Goal: Task Accomplishment & Management: Use online tool/utility

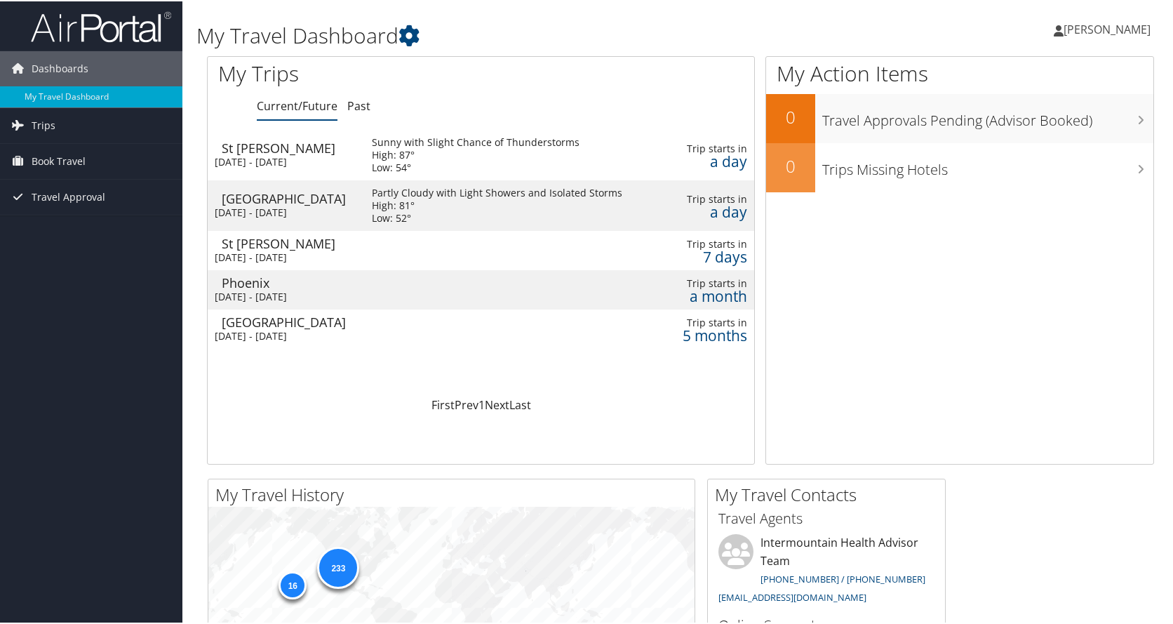
click at [288, 150] on div "St George" at bounding box center [290, 146] width 136 height 13
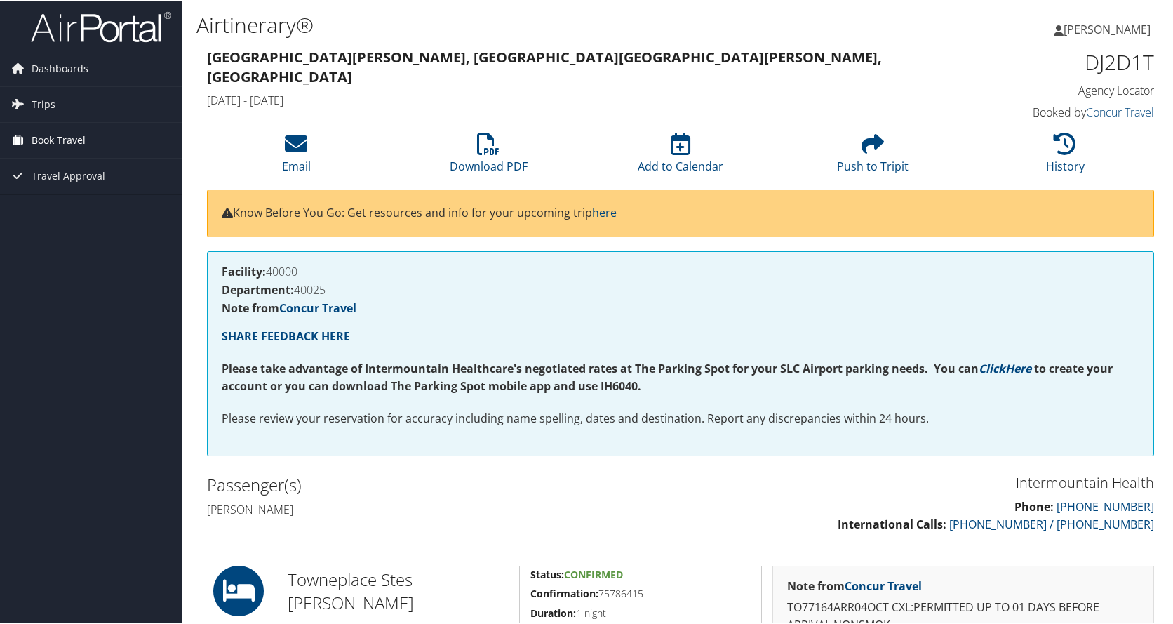
click at [58, 131] on span "Book Travel" at bounding box center [59, 138] width 54 height 35
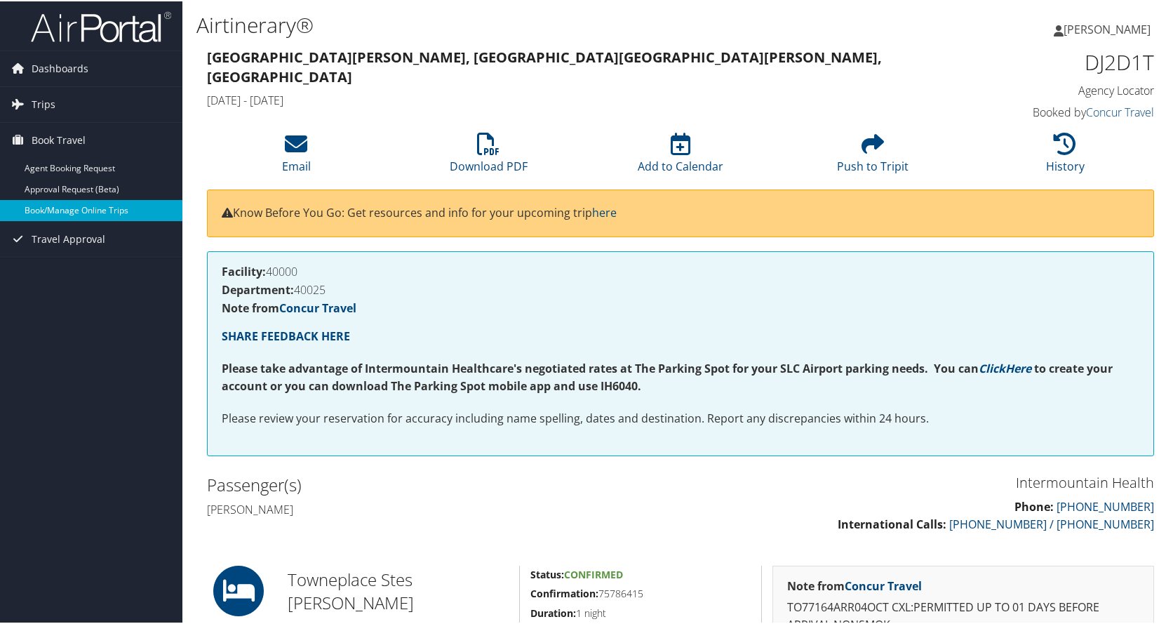
click at [69, 208] on link "Book/Manage Online Trips" at bounding box center [91, 209] width 182 height 21
click at [39, 203] on link "Book/Manage Online Trips" at bounding box center [91, 209] width 182 height 21
